Goal: Transaction & Acquisition: Download file/media

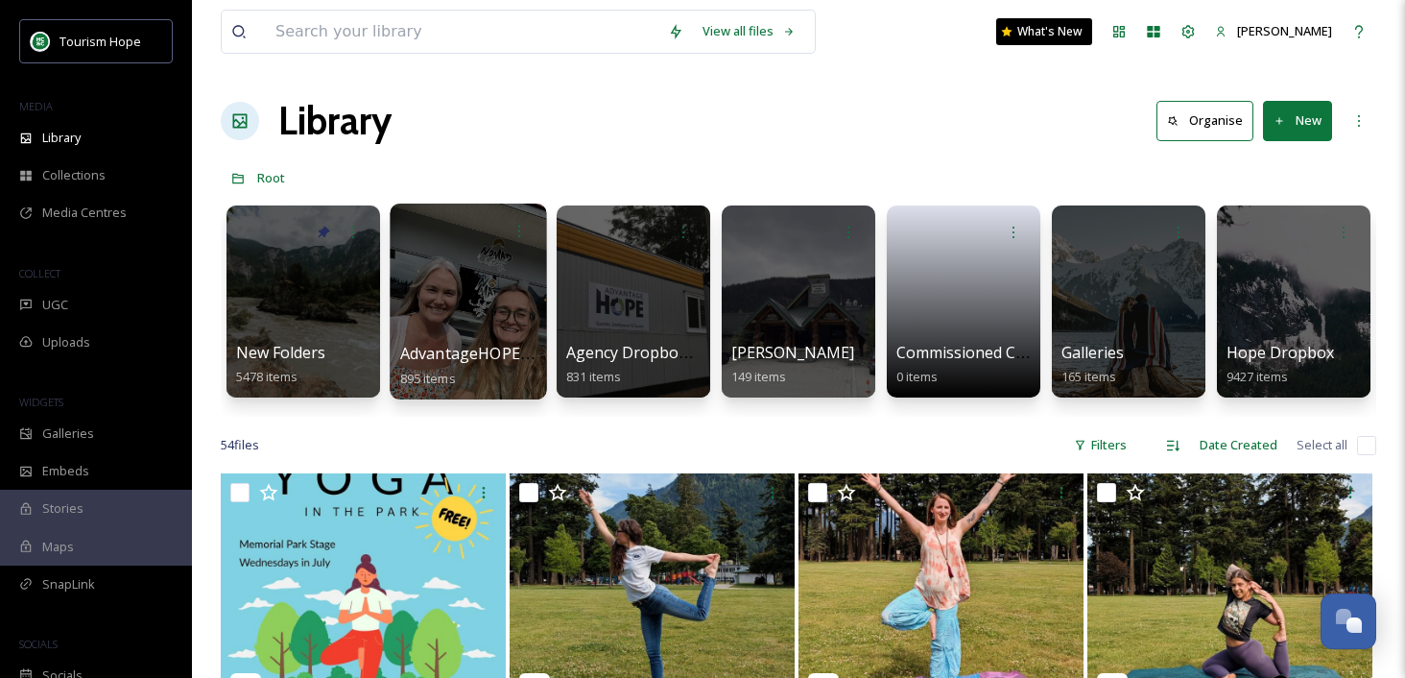
click at [458, 320] on div at bounding box center [468, 302] width 156 height 196
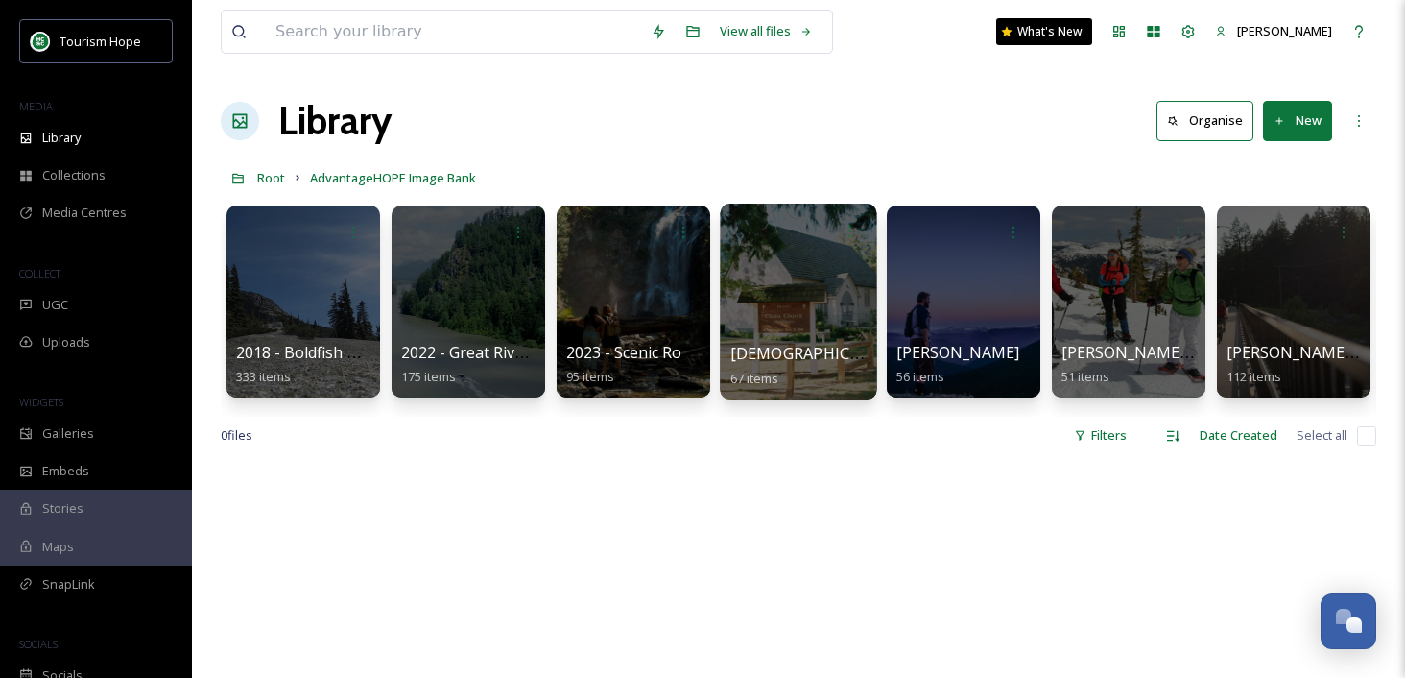
scroll to position [0, 330]
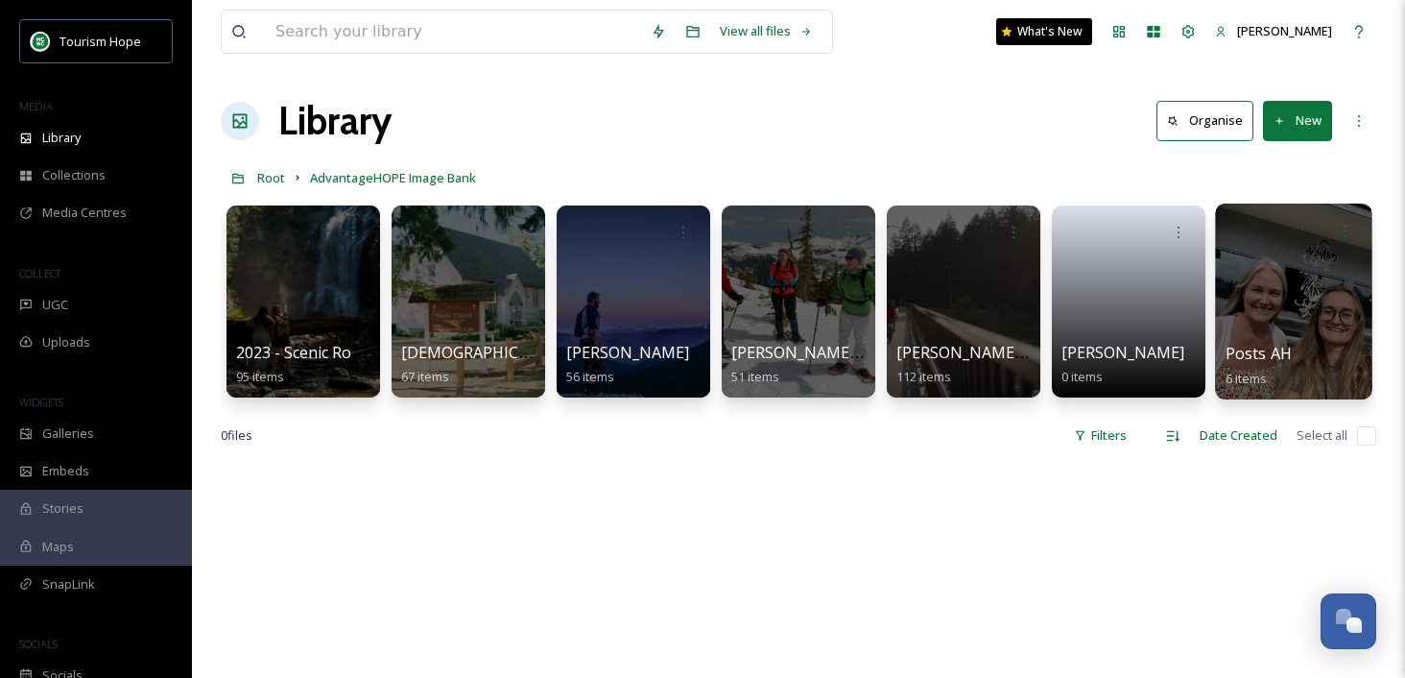
click at [1292, 324] on div at bounding box center [1293, 302] width 156 height 196
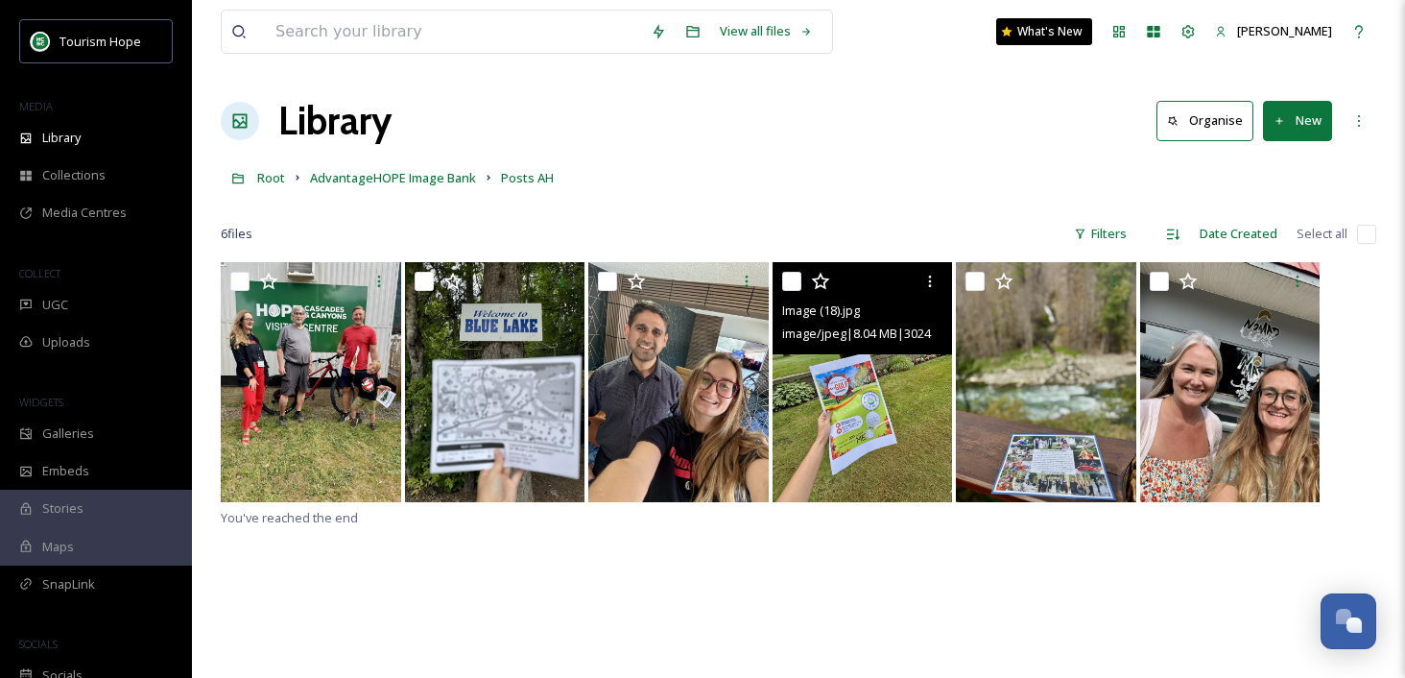
click at [852, 429] on img at bounding box center [863, 382] width 180 height 240
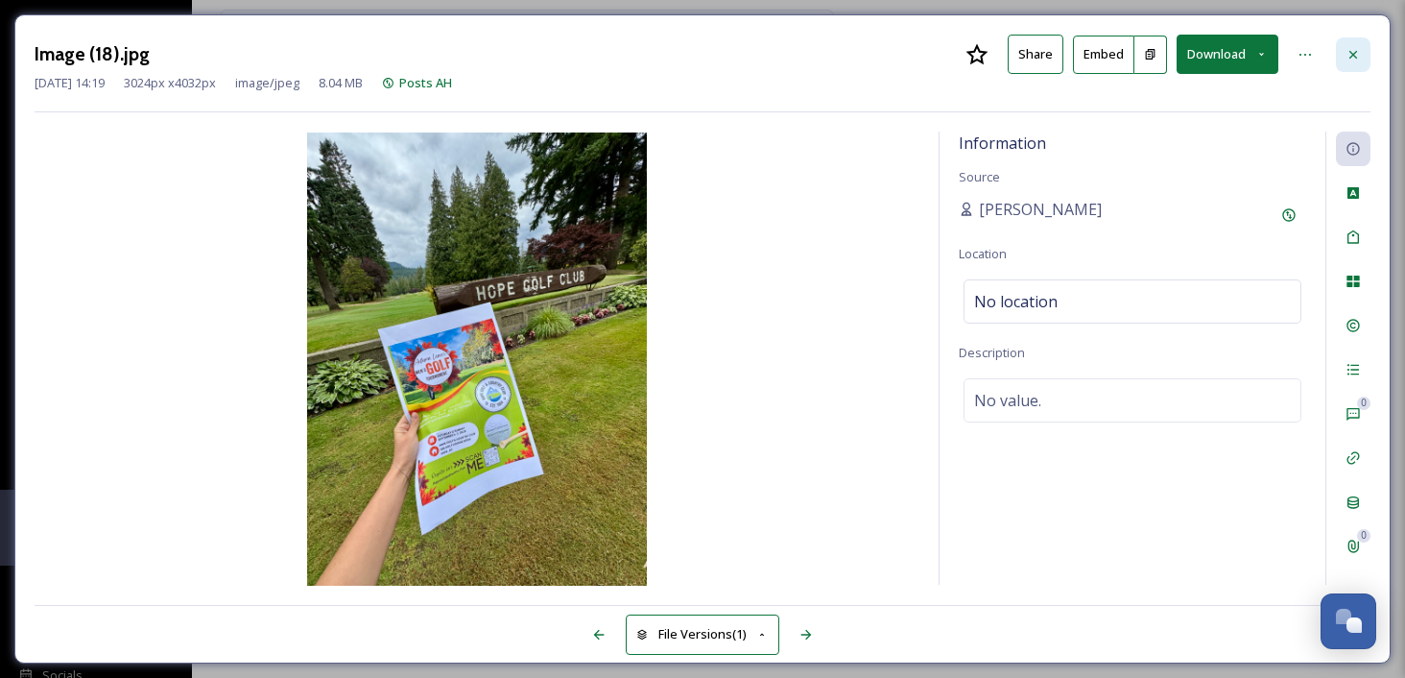
click at [1358, 54] on icon at bounding box center [1353, 54] width 15 height 15
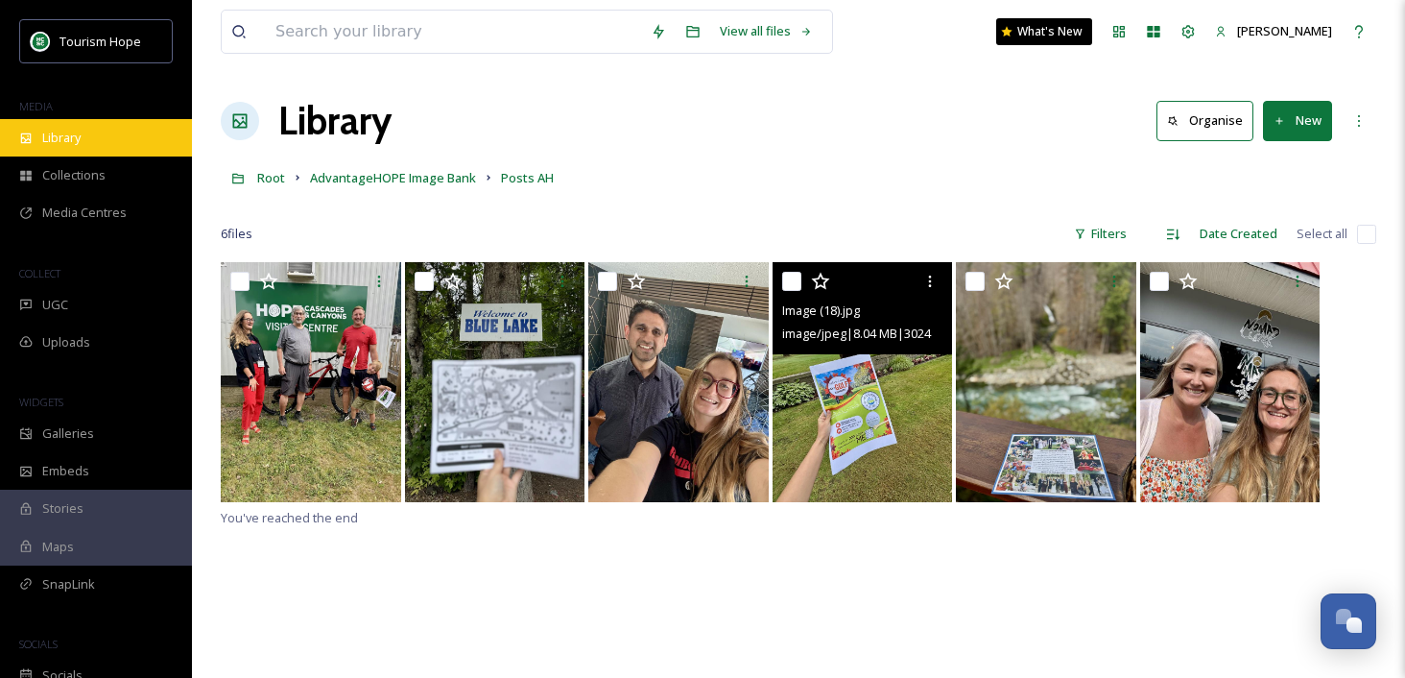
click at [91, 136] on div "Library" at bounding box center [96, 137] width 192 height 37
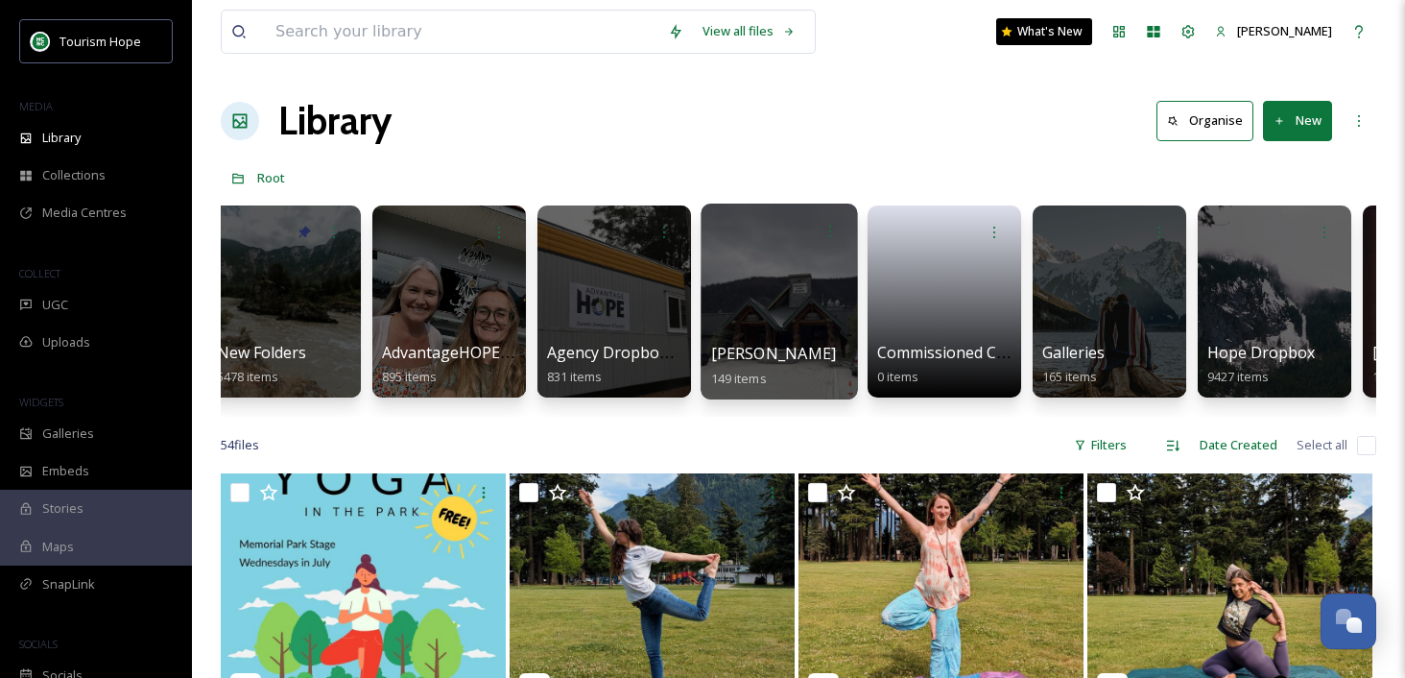
scroll to position [0, 20]
click at [778, 337] on div at bounding box center [778, 302] width 156 height 196
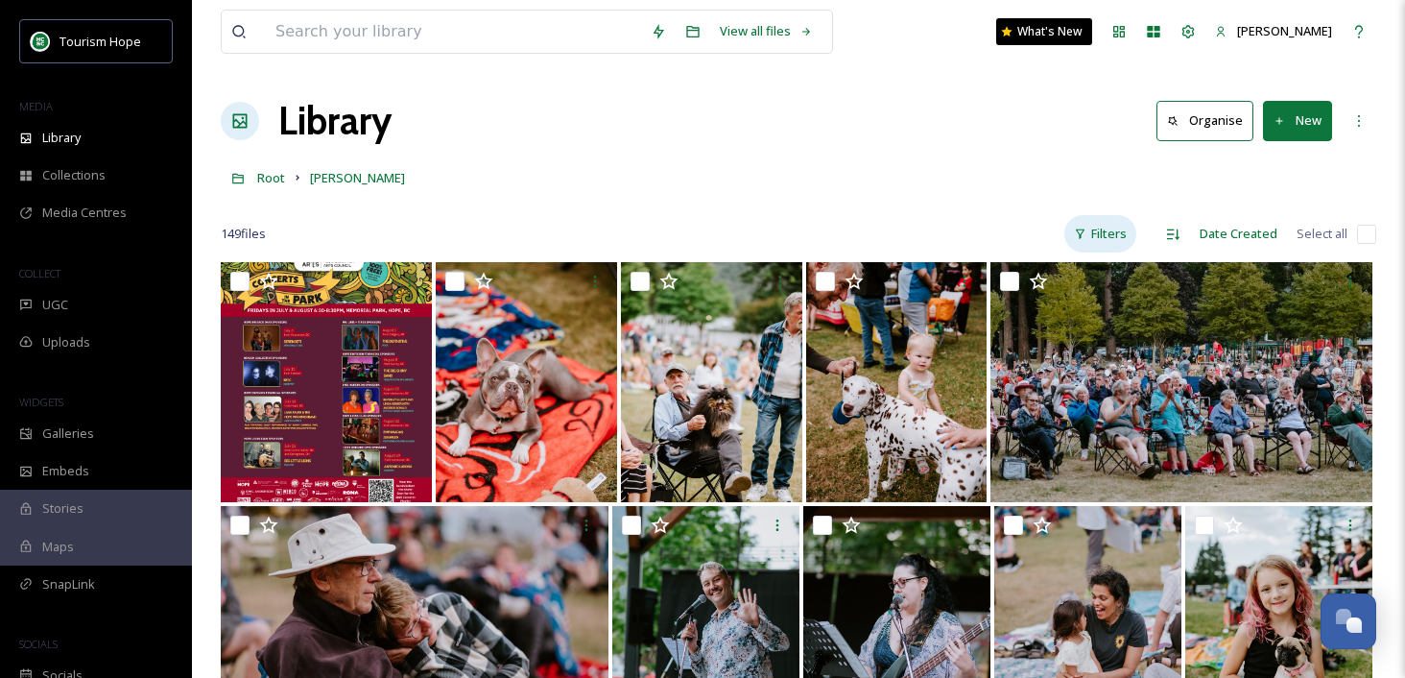
click at [1103, 227] on div "Filters" at bounding box center [1101, 233] width 72 height 37
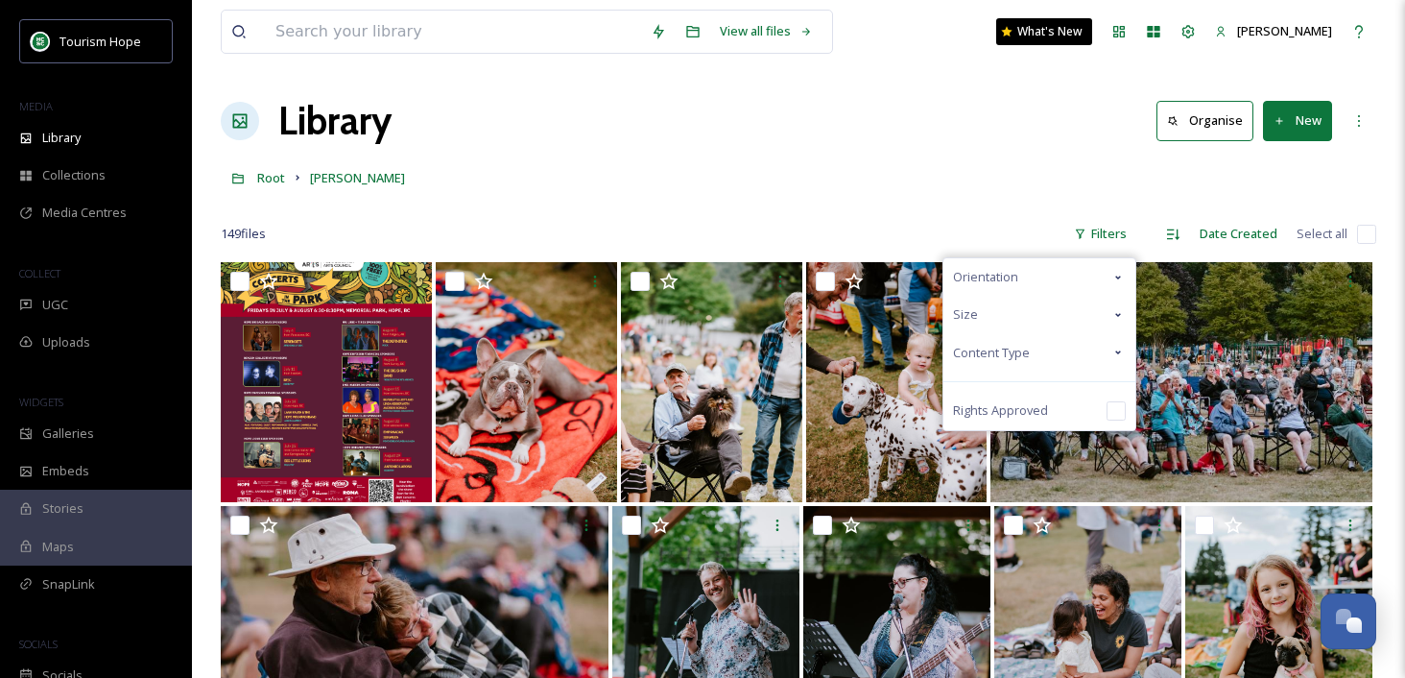
click at [1018, 350] on span "Content Type" at bounding box center [991, 353] width 77 height 18
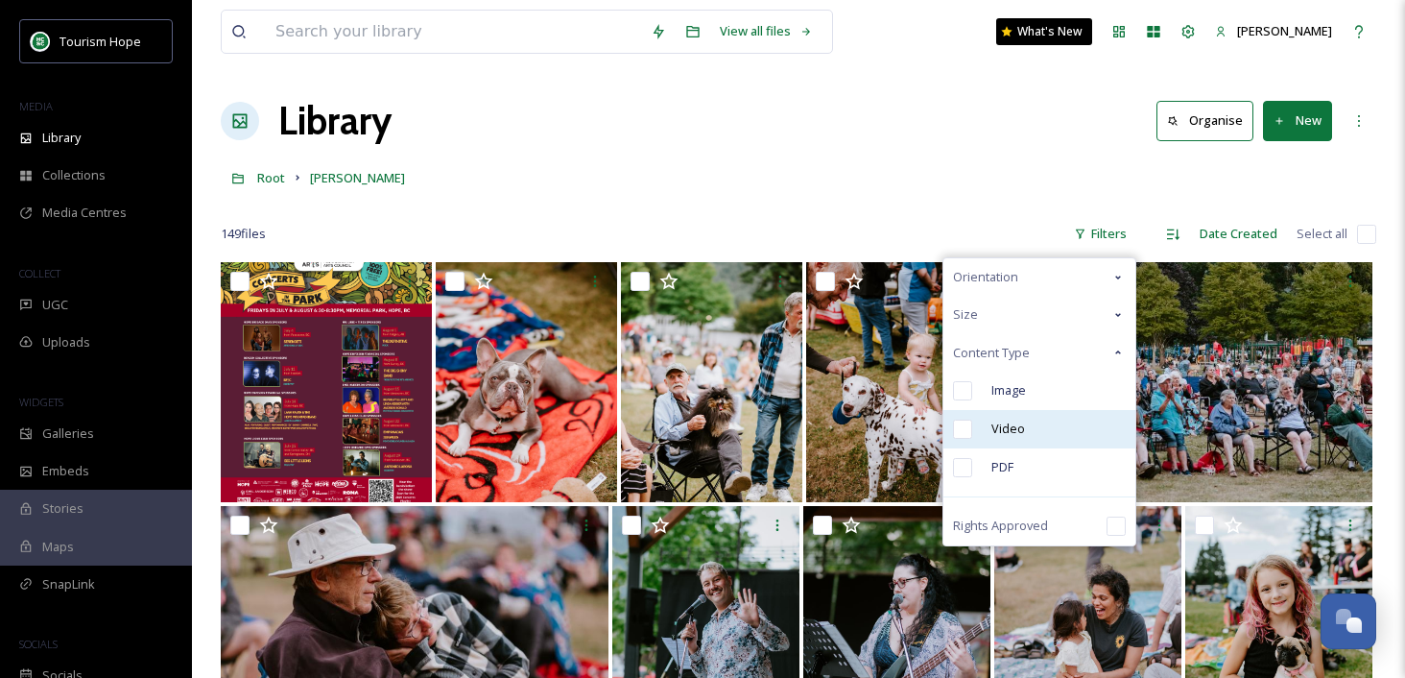
click at [1020, 425] on span "Video" at bounding box center [1009, 429] width 34 height 18
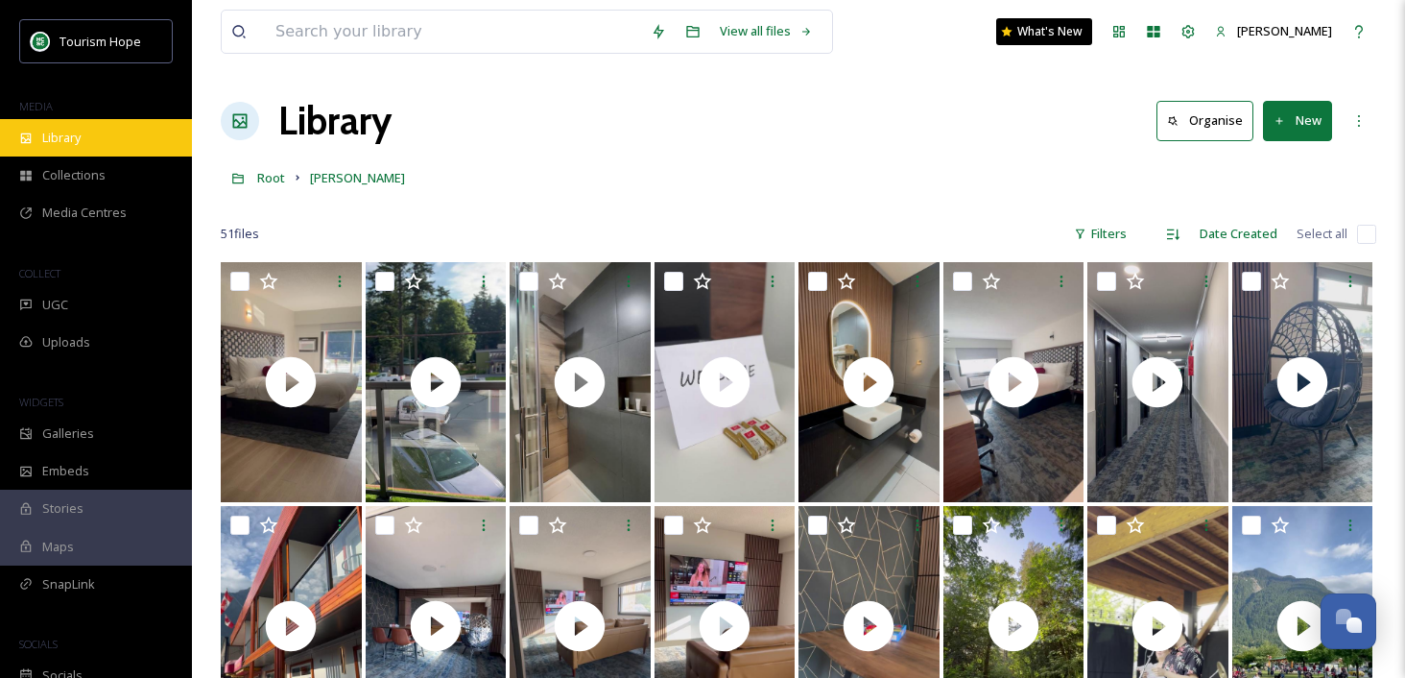
click at [102, 139] on div "Library" at bounding box center [96, 137] width 192 height 37
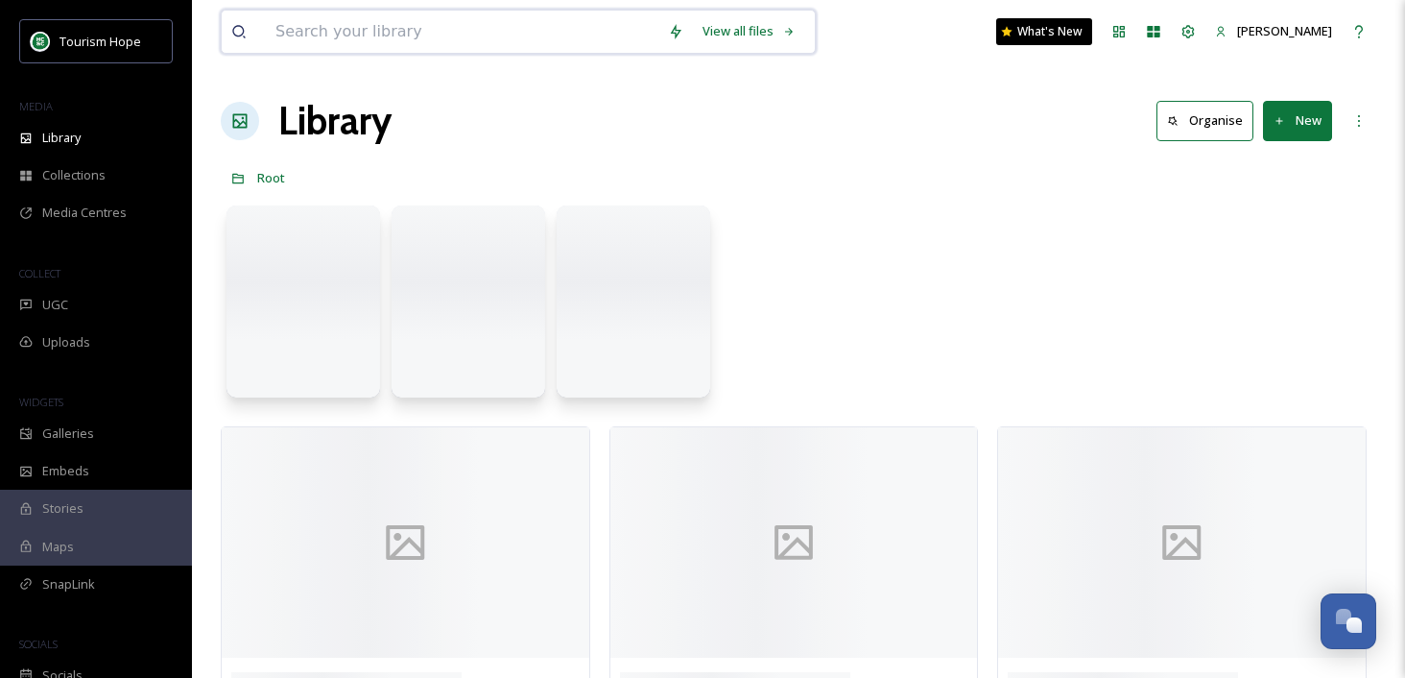
click at [324, 37] on input at bounding box center [462, 32] width 393 height 42
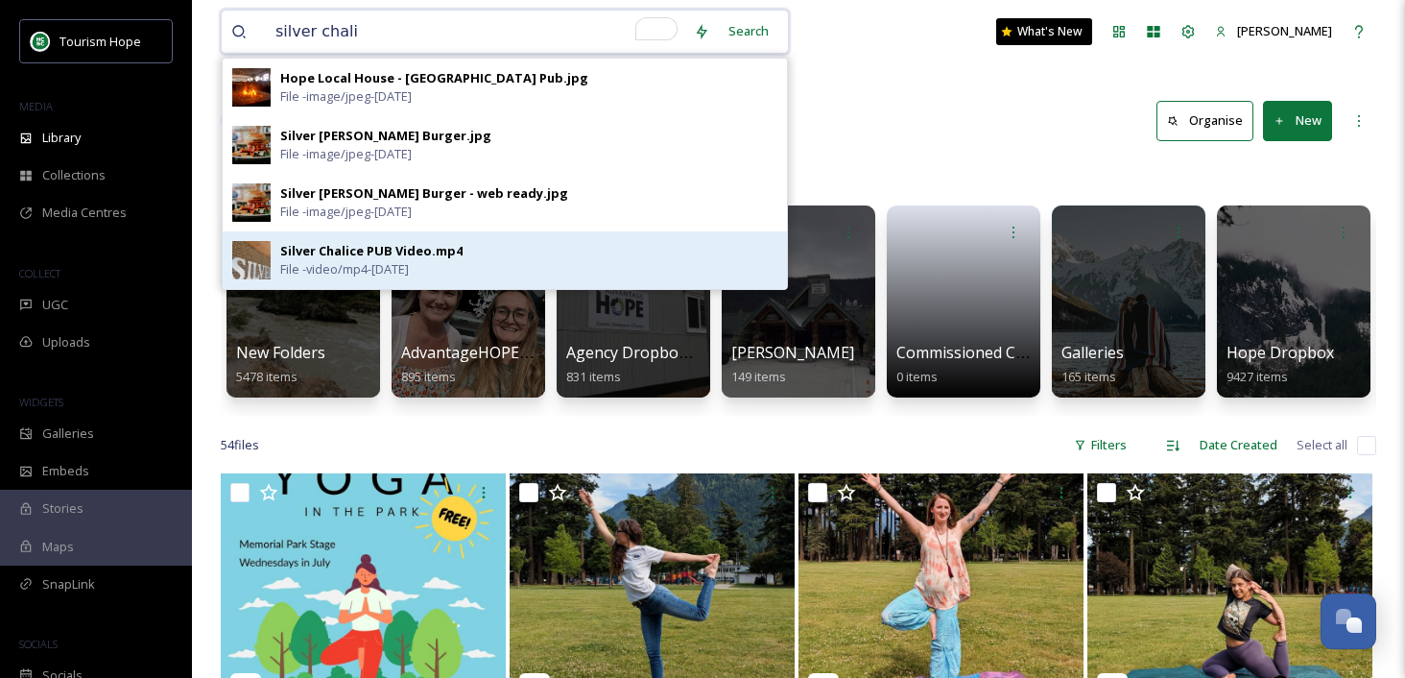
type input "silver chali"
click at [539, 245] on div "Silver Chalice PUB Video.mp4 File - video/mp4 - [DATE]" at bounding box center [528, 260] width 497 height 36
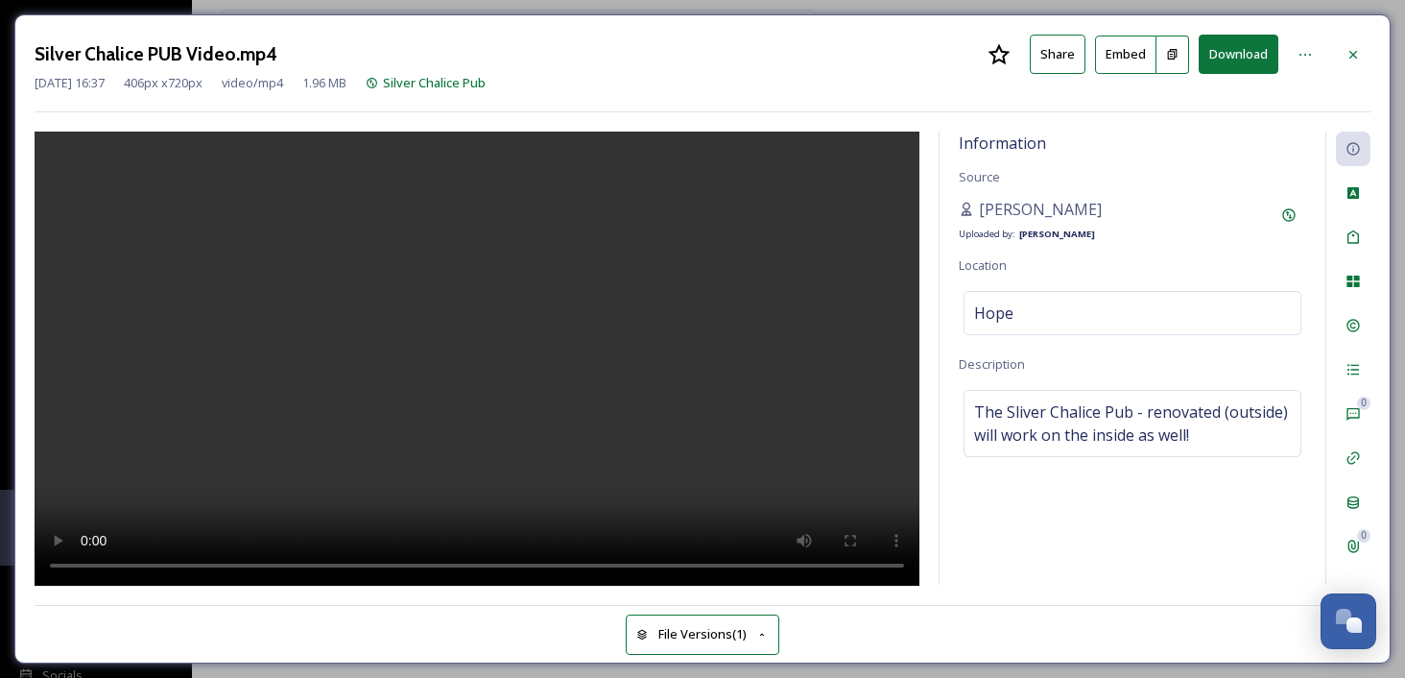
click at [470, 359] on video at bounding box center [477, 359] width 885 height 455
click at [1228, 57] on button "Download" at bounding box center [1239, 54] width 80 height 39
click at [463, 348] on video at bounding box center [477, 359] width 885 height 455
click at [474, 80] on span "Silver Chalice Pub" at bounding box center [434, 82] width 103 height 17
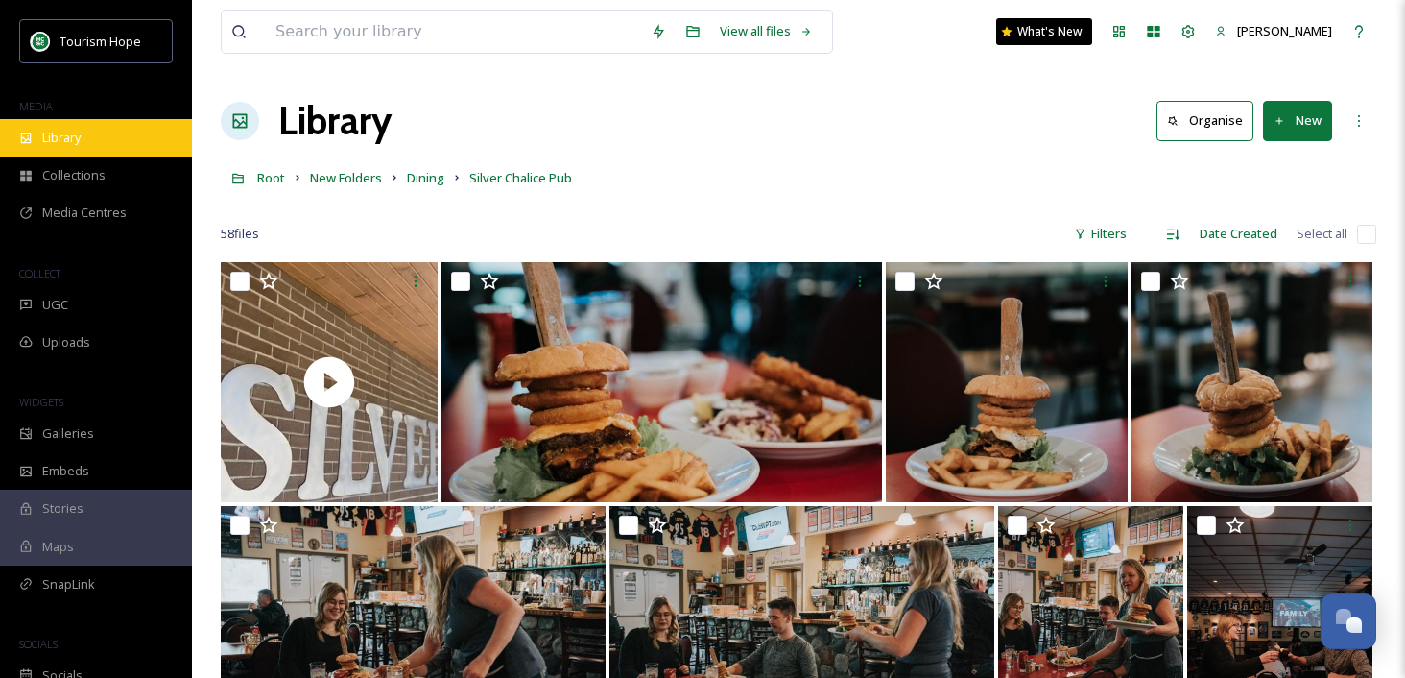
click at [64, 142] on span "Library" at bounding box center [61, 138] width 38 height 18
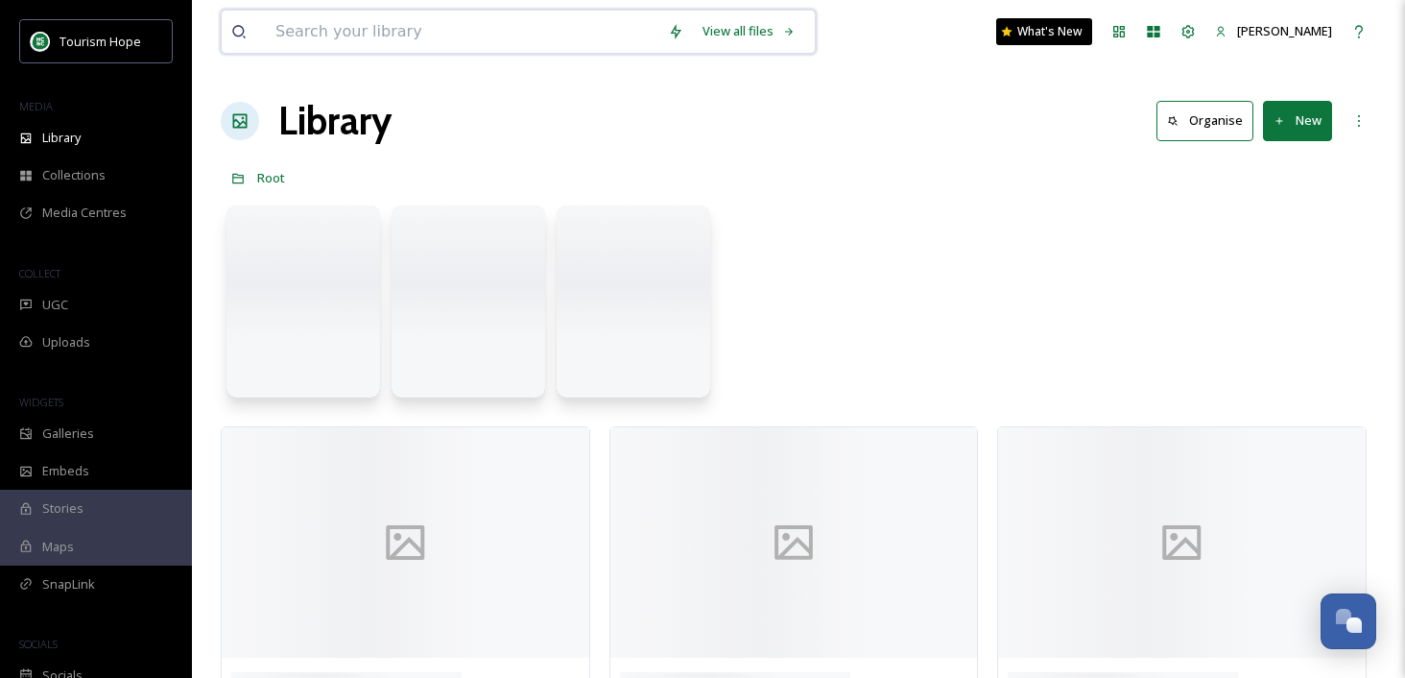
click at [287, 26] on input at bounding box center [462, 32] width 393 height 42
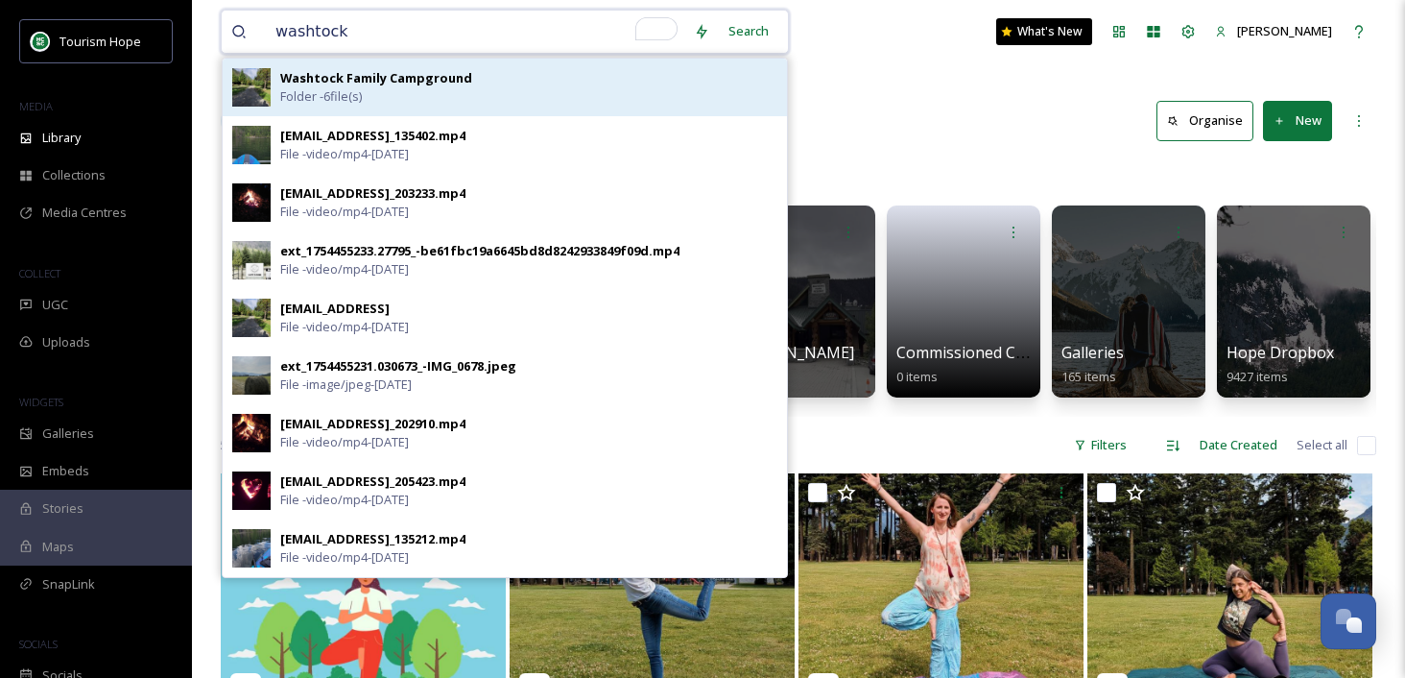
type input "washtock"
click at [408, 69] on strong "Washtock Family Campground" at bounding box center [376, 77] width 192 height 17
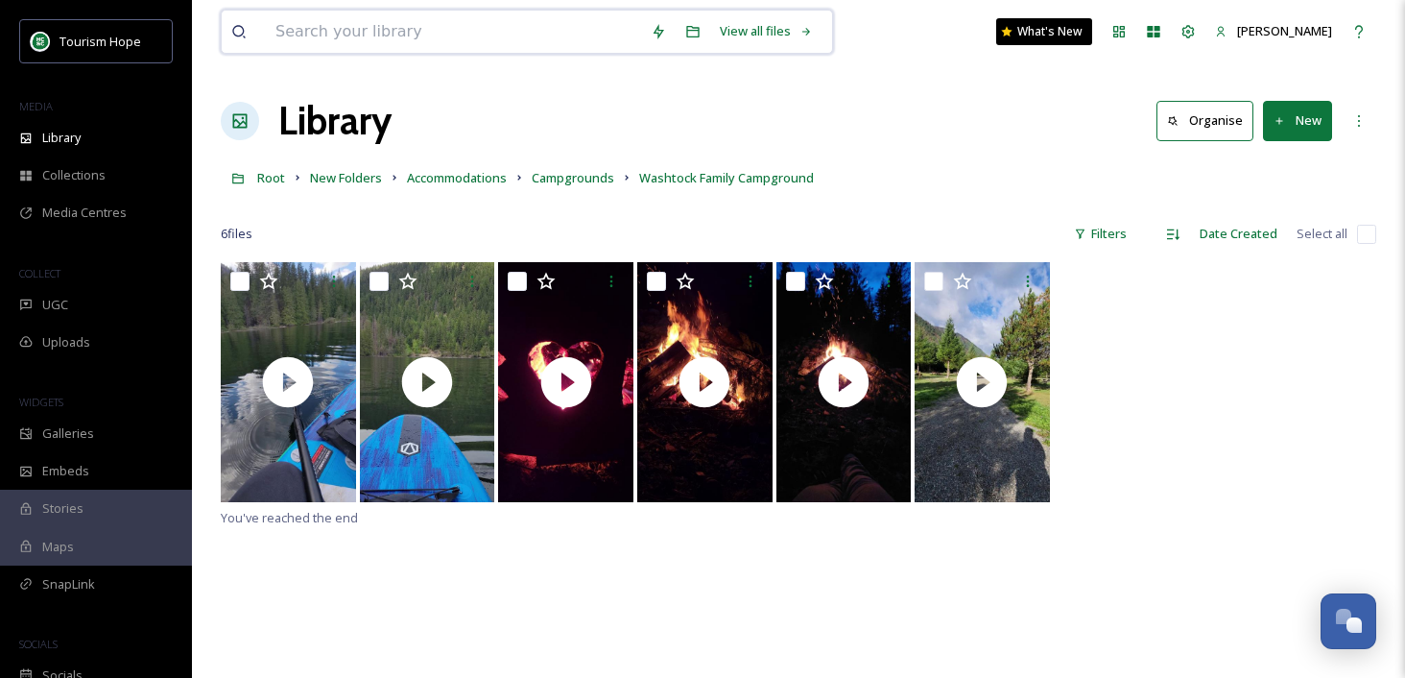
click at [375, 35] on input at bounding box center [453, 32] width 375 height 42
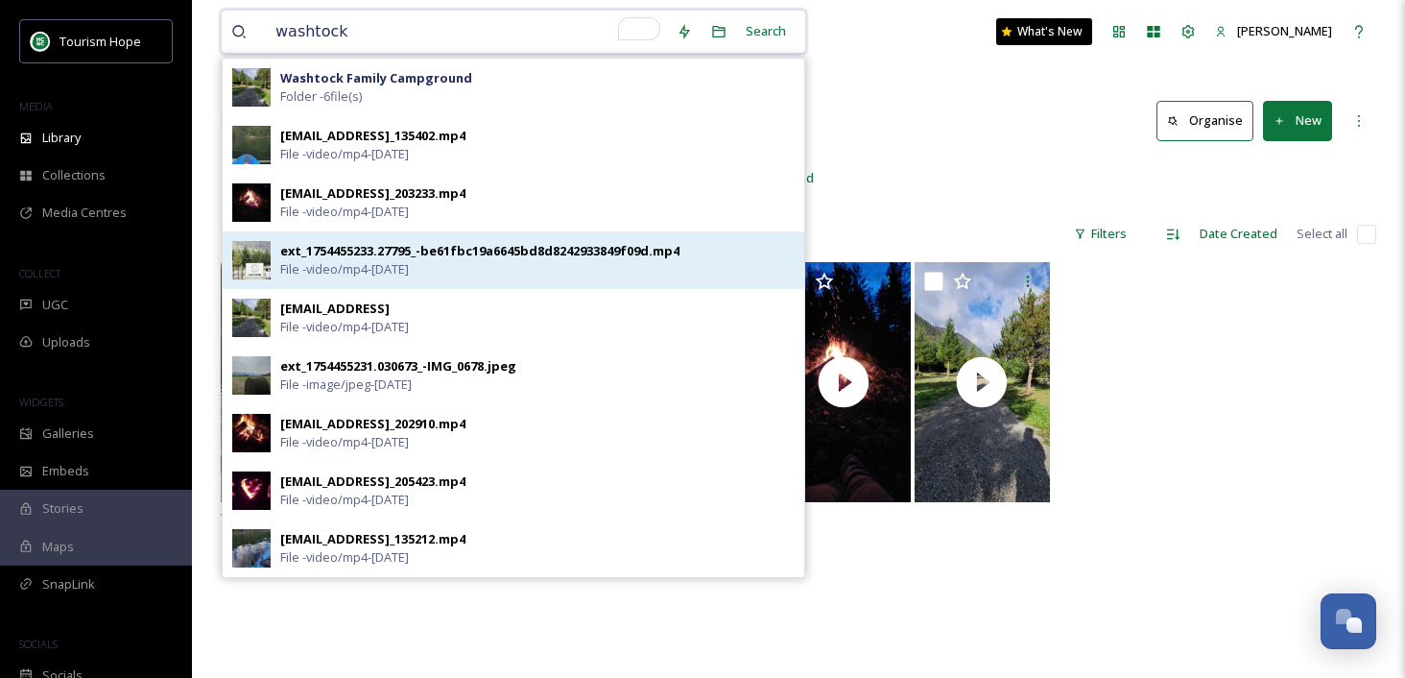
type input "washtock"
click at [351, 258] on div "ext_1754455233.27795_-be61fbc19a6645bd8d8242933849f09d.mp4" at bounding box center [479, 251] width 399 height 18
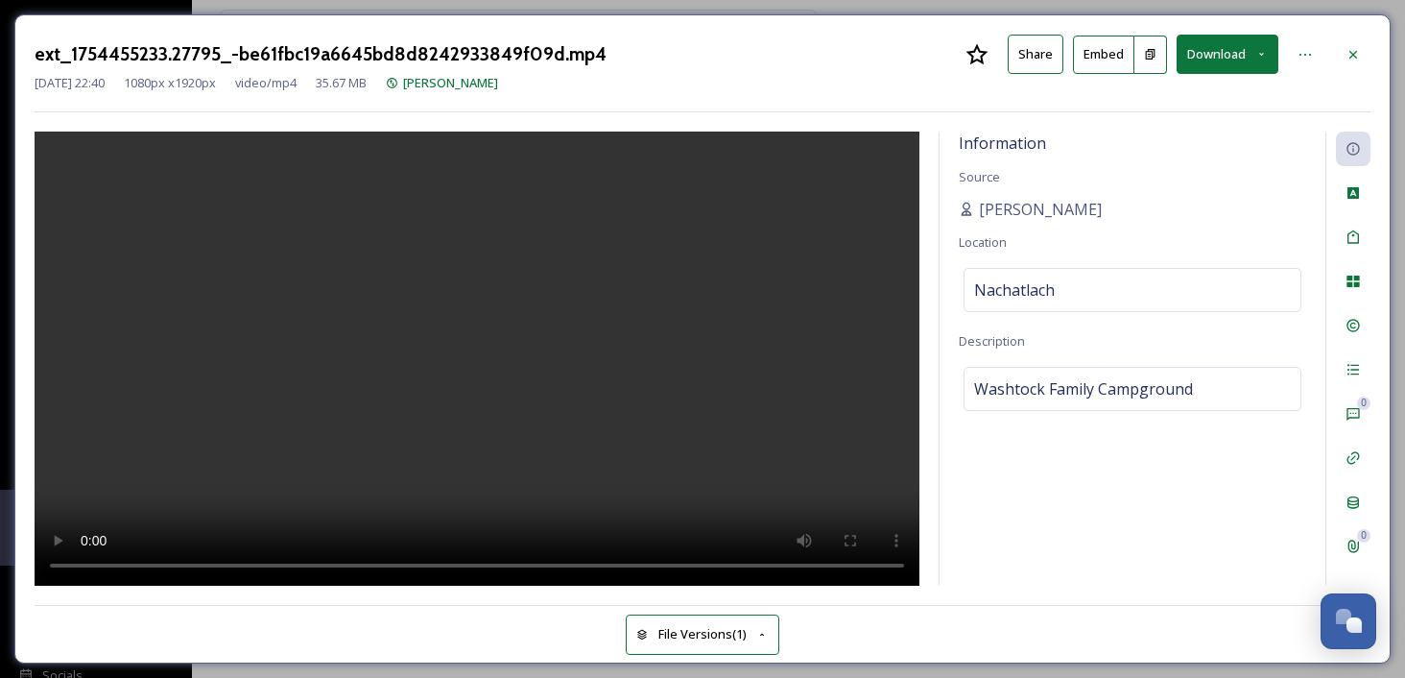
click at [571, 247] on video at bounding box center [477, 359] width 885 height 455
click at [536, 266] on video at bounding box center [477, 359] width 885 height 455
click at [1253, 46] on button "Download" at bounding box center [1228, 54] width 102 height 39
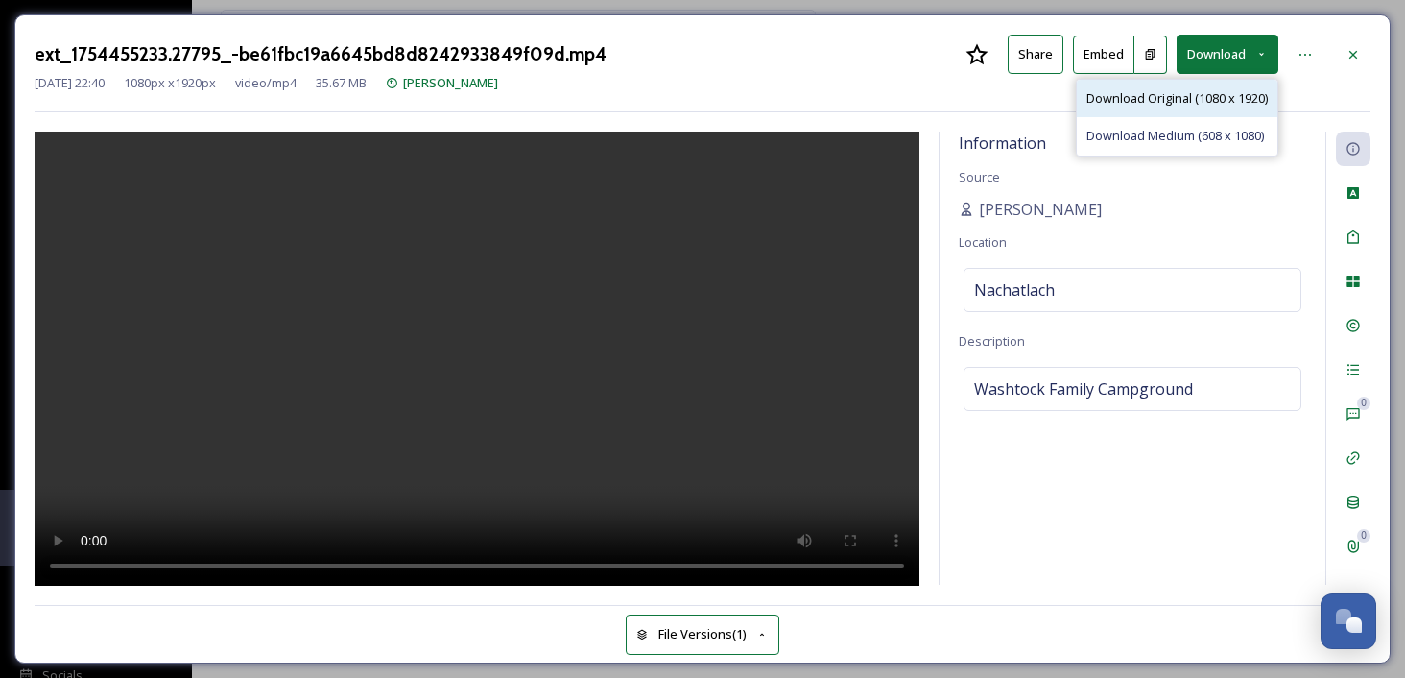
click at [1159, 90] on span "Download Original (1080 x 1920)" at bounding box center [1177, 98] width 181 height 18
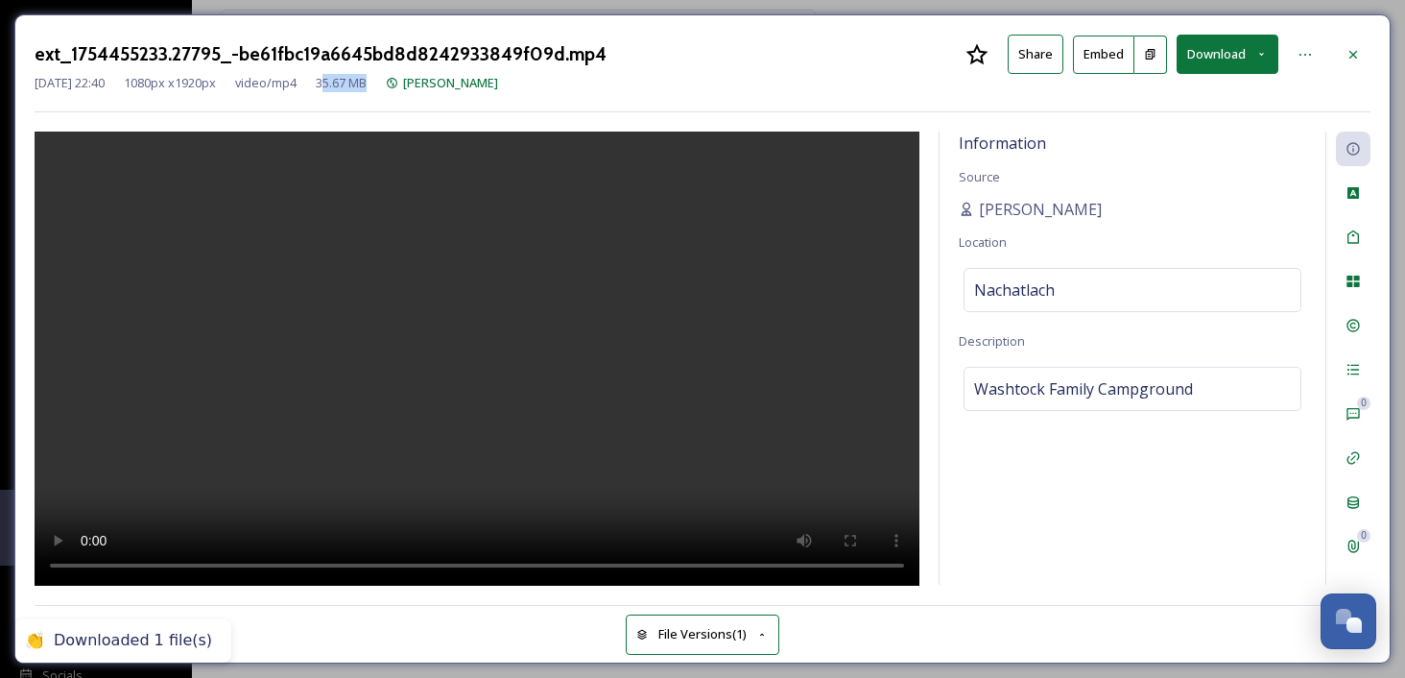
drag, startPoint x: 360, startPoint y: 86, endPoint x: 407, endPoint y: 86, distance: 47.0
click at [367, 86] on span "35.67 MB" at bounding box center [341, 83] width 51 height 18
drag, startPoint x: 352, startPoint y: 82, endPoint x: 410, endPoint y: 82, distance: 57.6
click at [410, 82] on div "[DATE] 22:40 1080 px x 1920 px video/mp4 35.67 MB [PERSON_NAME]" at bounding box center [703, 83] width 1336 height 18
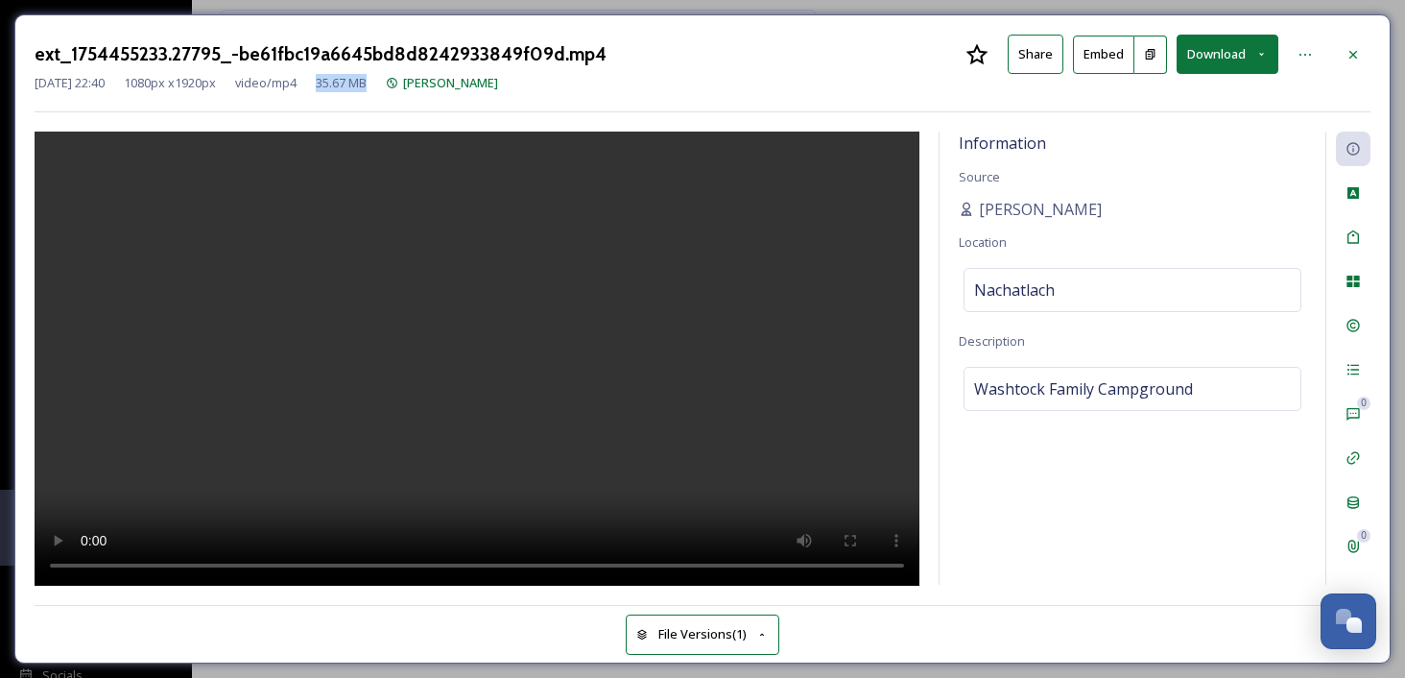
copy span "35.67 MB"
click at [1354, 58] on icon at bounding box center [1353, 54] width 15 height 15
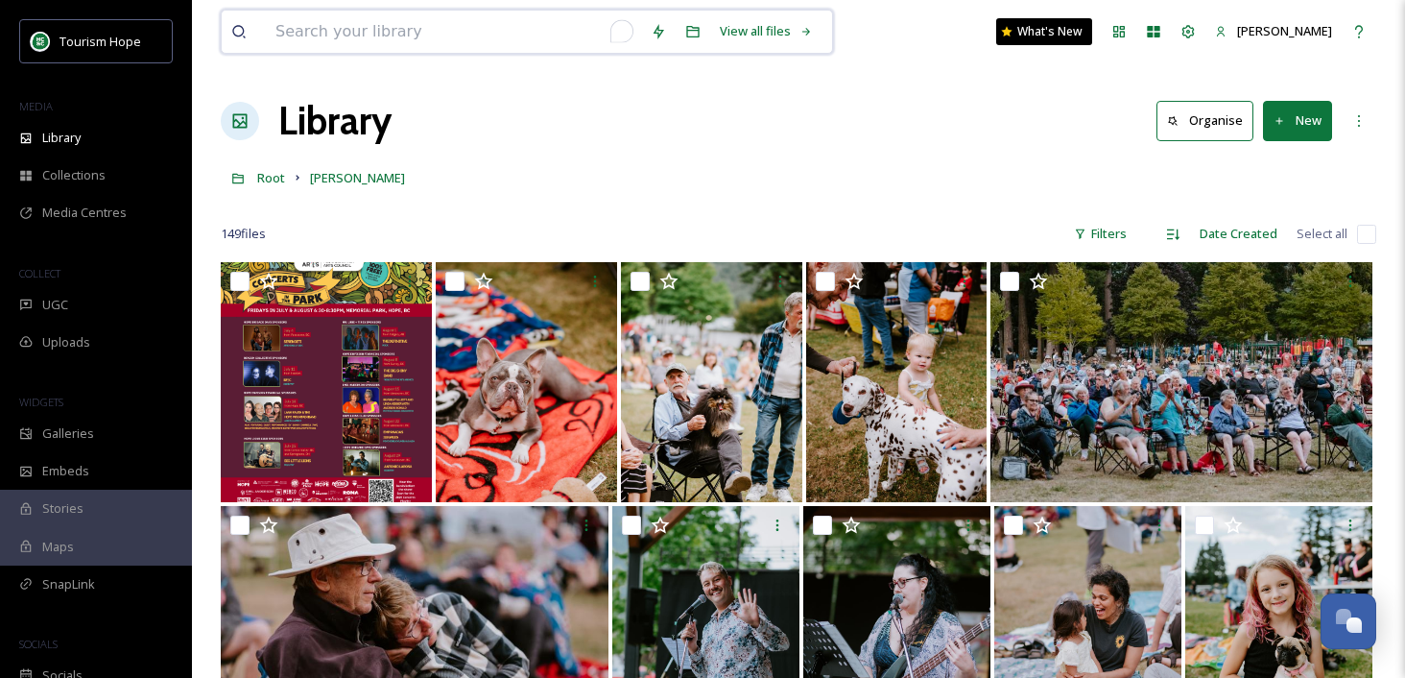
click at [320, 31] on input "To enrich screen reader interactions, please activate Accessibility in Grammarl…" at bounding box center [453, 32] width 375 height 42
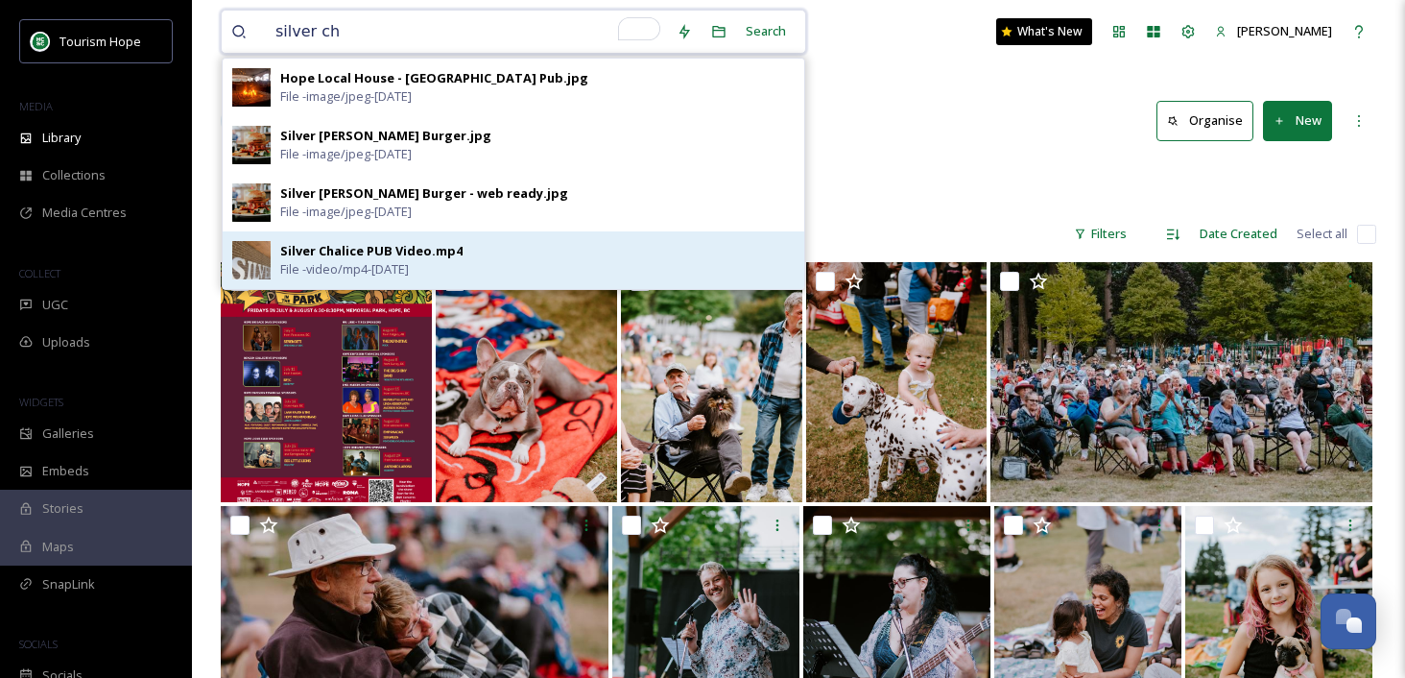
type input "silver ch"
click at [427, 242] on div "Silver Chalice PUB Video.mp4" at bounding box center [371, 251] width 182 height 18
